Goal: Task Accomplishment & Management: Complete application form

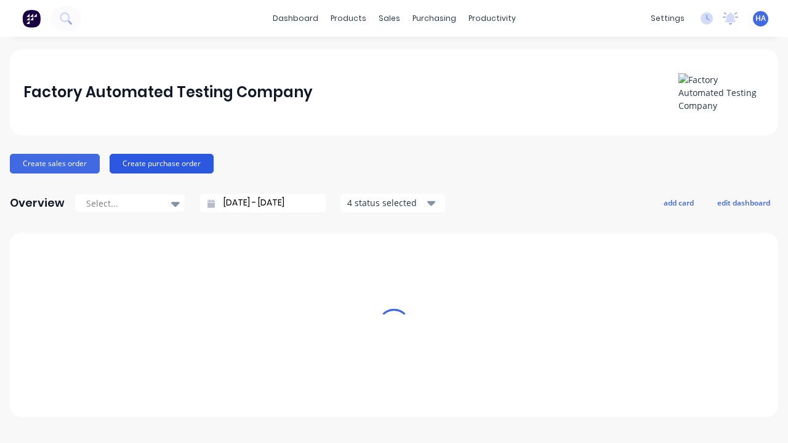
click at [159, 163] on button "Create purchase order" at bounding box center [162, 164] width 104 height 20
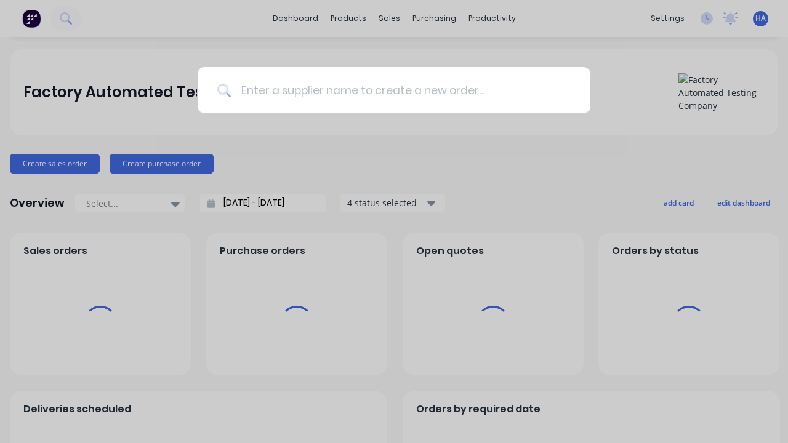
click at [400, 90] on input at bounding box center [401, 90] width 340 height 46
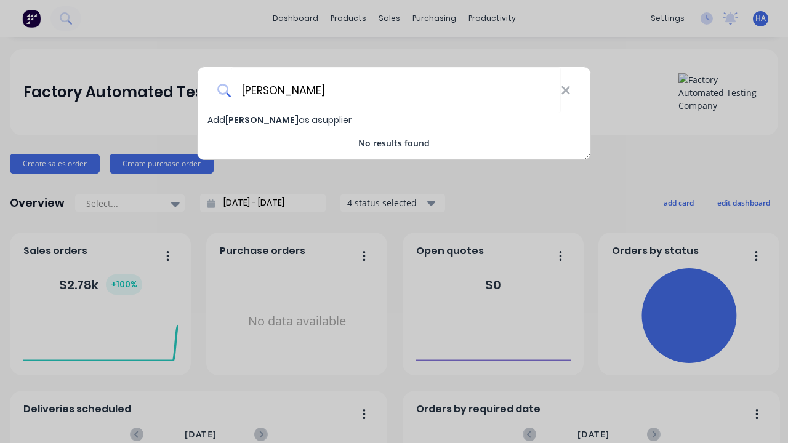
type input "[PERSON_NAME]"
click at [217, 120] on span "Add [PERSON_NAME] as a supplier" at bounding box center [279, 120] width 144 height 12
select select "AU"
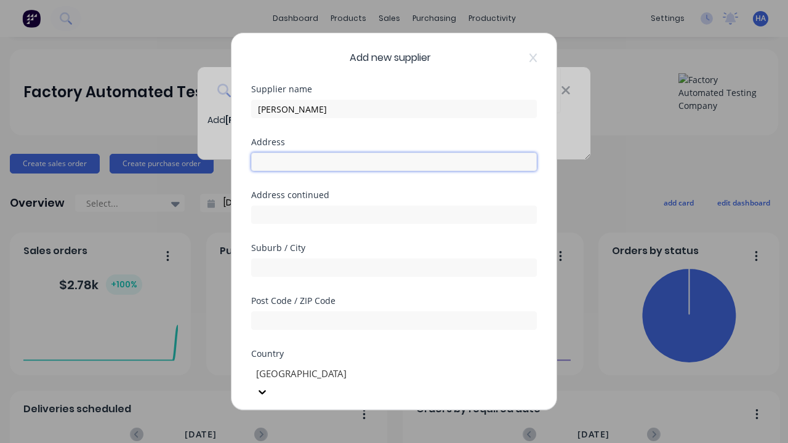
click at [394, 162] on input "text" at bounding box center [394, 162] width 286 height 18
type input "1184 Cofic Court"
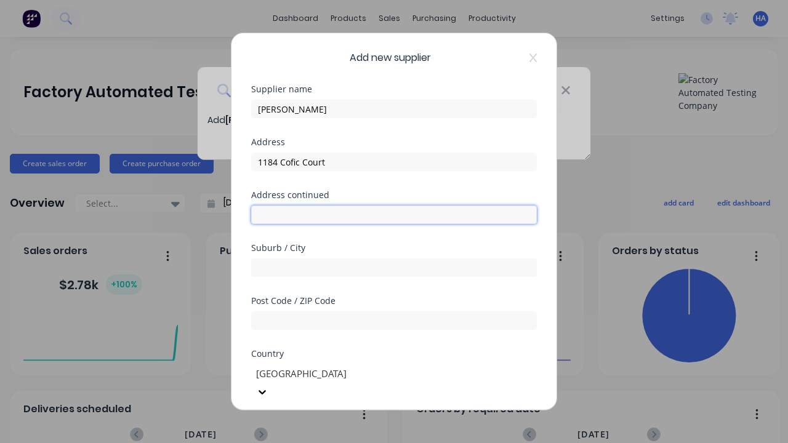
click at [394, 215] on input "text" at bounding box center [394, 215] width 286 height 18
type input "1284 [GEOGRAPHIC_DATA]"
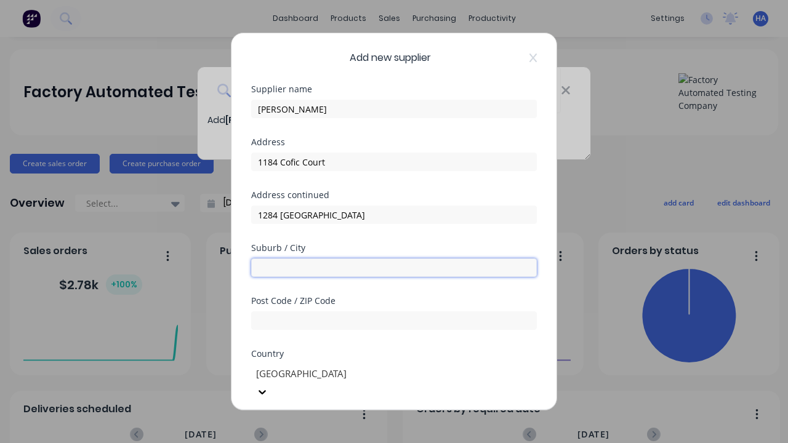
click at [394, 268] on input "text" at bounding box center [394, 267] width 286 height 18
type input "Ancenah"
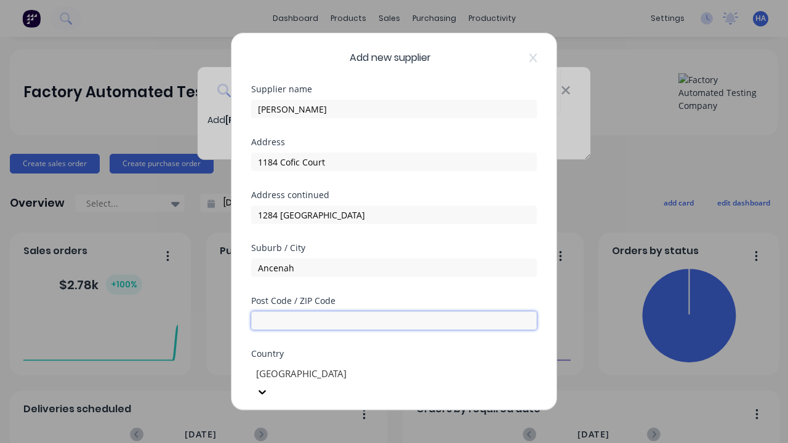
click at [394, 321] on input "text" at bounding box center [394, 320] width 286 height 18
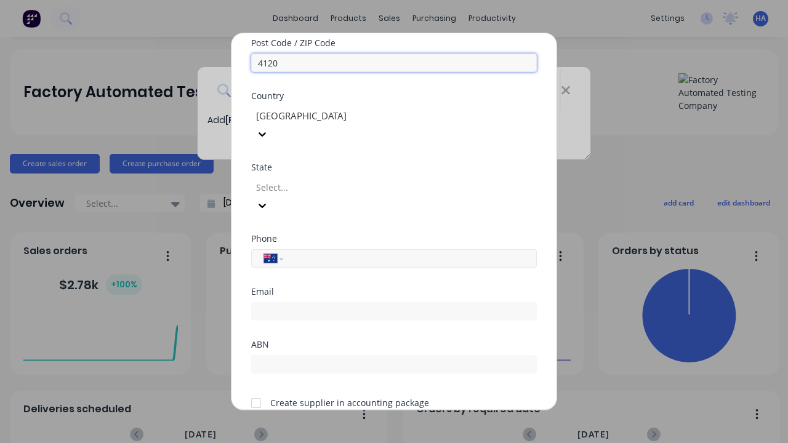
type input "4120"
click at [407, 252] on input "tel" at bounding box center [408, 259] width 232 height 14
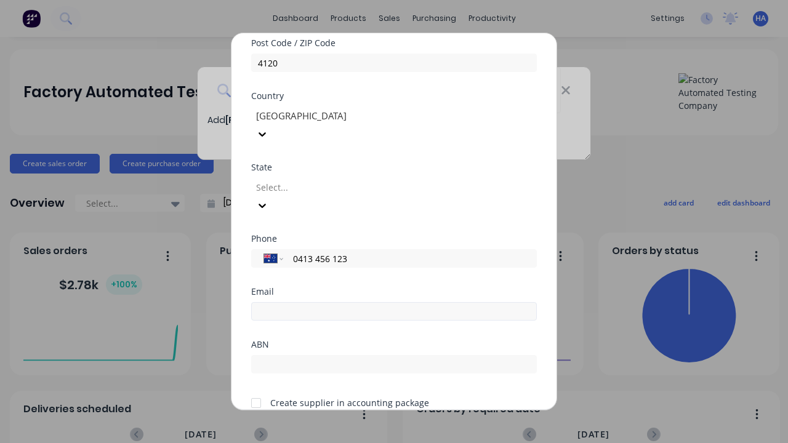
type input "0413 456 123"
click at [394, 302] on input "email" at bounding box center [394, 311] width 286 height 18
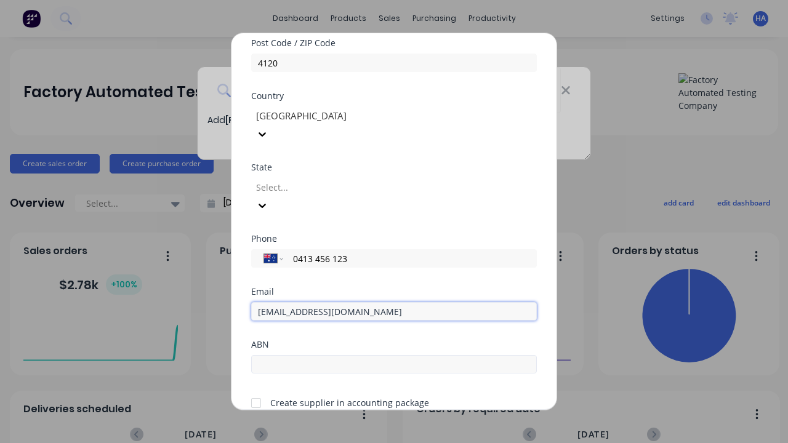
type input "[EMAIL_ADDRESS][DOMAIN_NAME]"
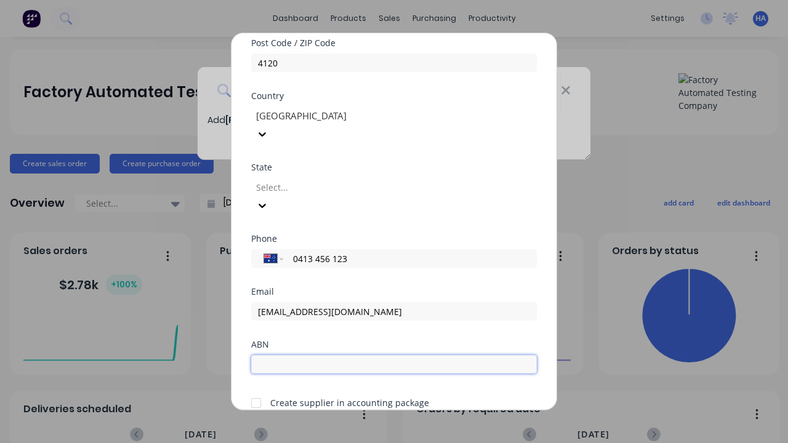
click at [394, 355] on input "text" at bounding box center [394, 364] width 286 height 18
type input "12341234"
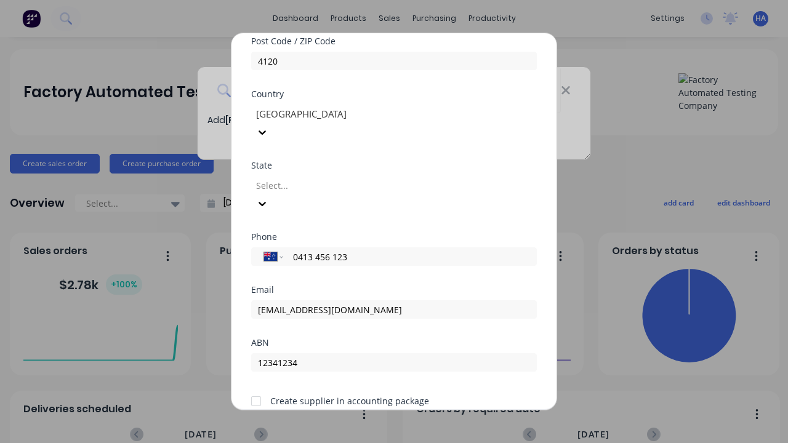
click at [355, 427] on button "Save" at bounding box center [355, 437] width 68 height 20
